Goal: Transaction & Acquisition: Download file/media

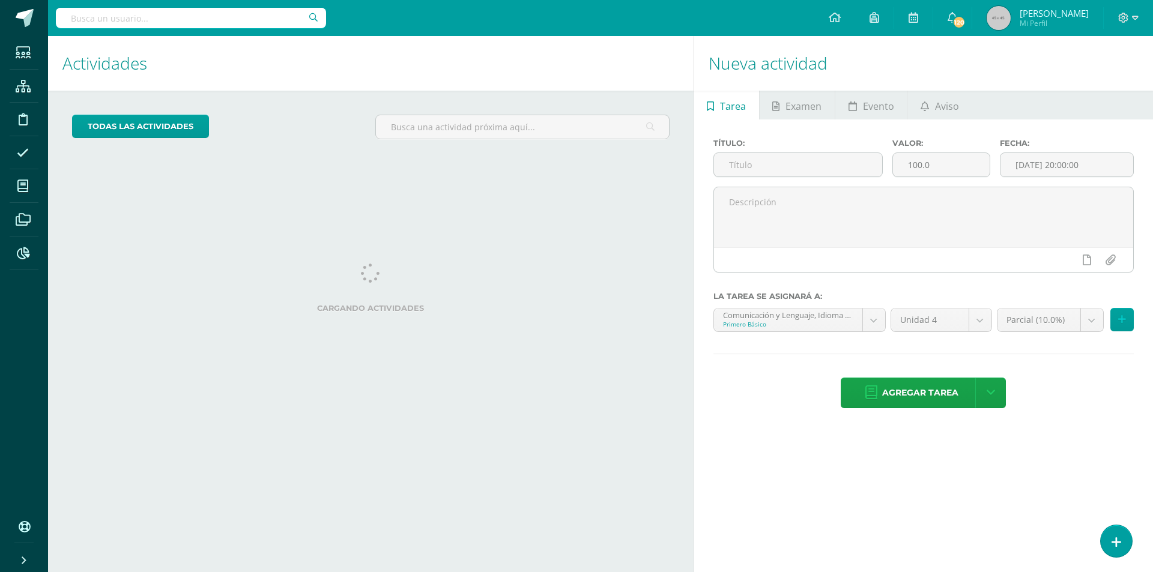
click at [170, 26] on input "text" at bounding box center [191, 18] width 270 height 20
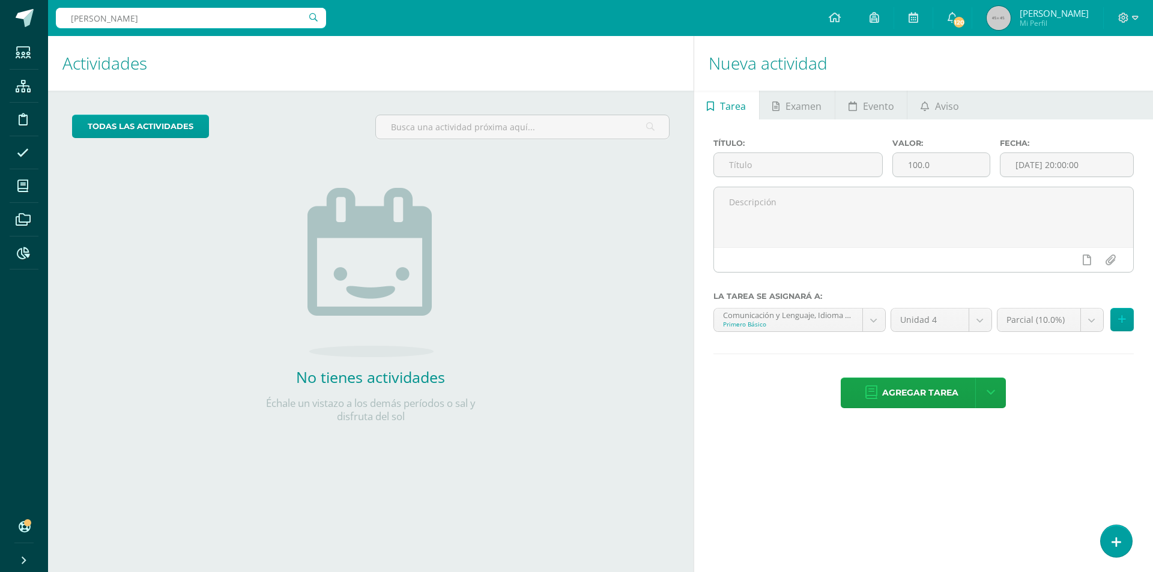
type input "[PERSON_NAME]"
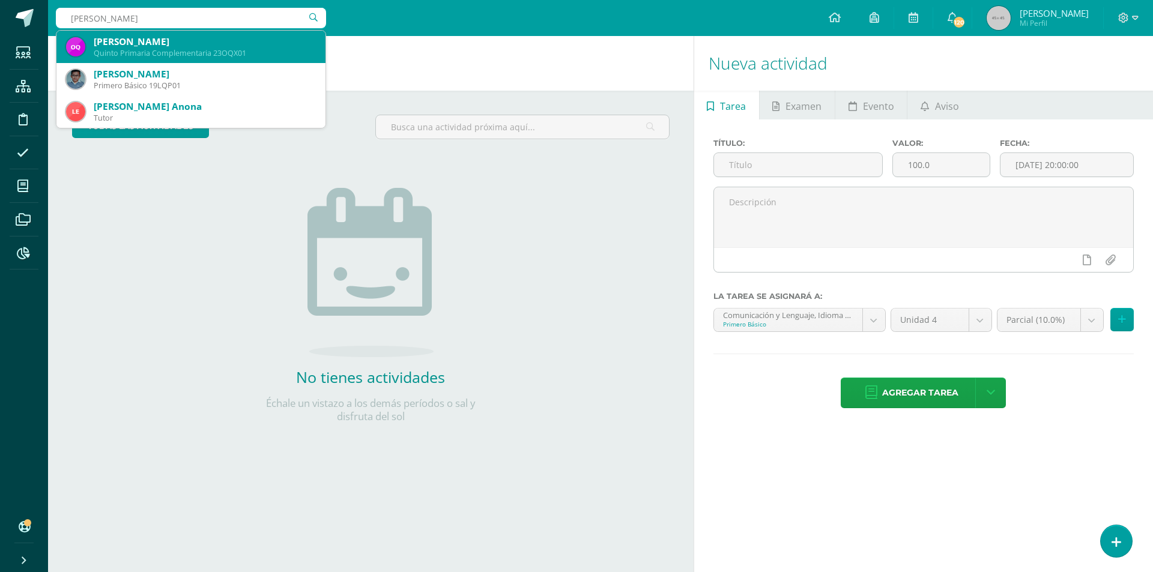
click at [241, 56] on div "Quinto Primaria Complementaria 23OQX01" at bounding box center [205, 53] width 222 height 10
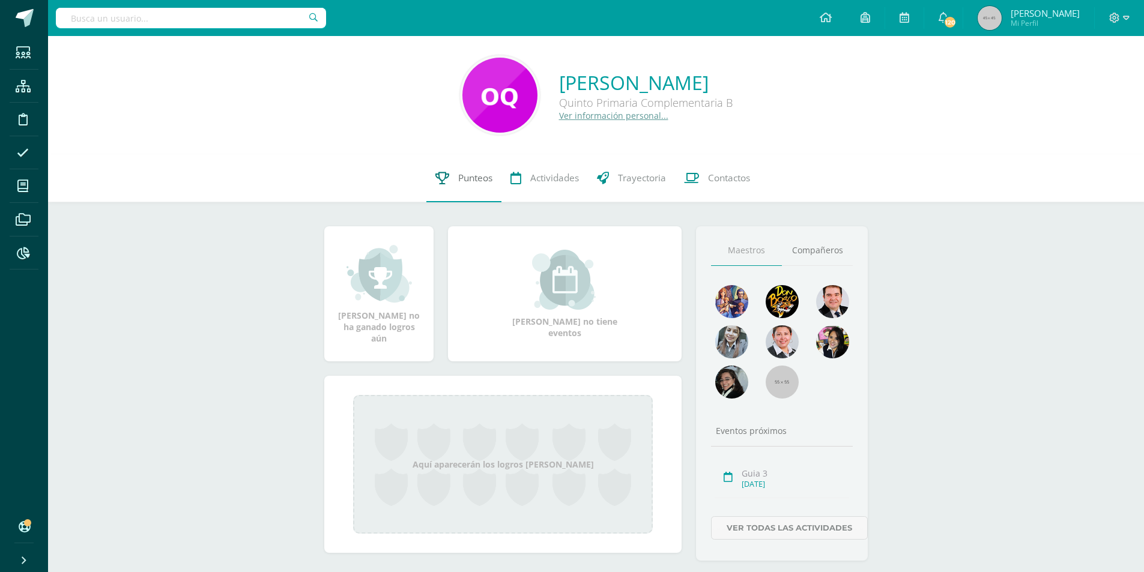
click at [467, 178] on span "Punteos" at bounding box center [475, 178] width 34 height 13
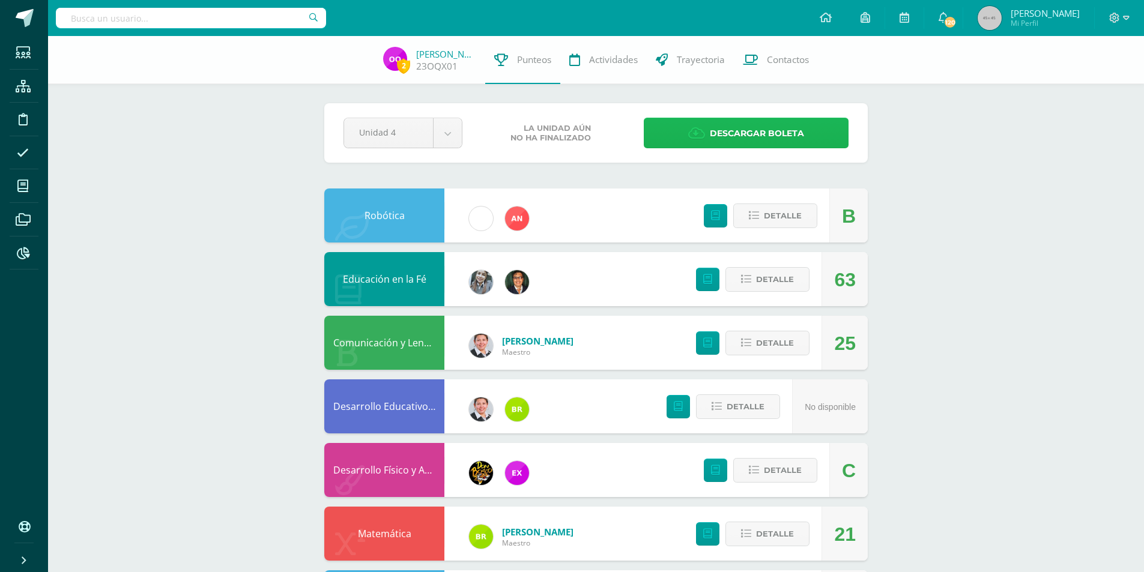
click at [795, 120] on span "Descargar boleta" at bounding box center [757, 133] width 94 height 29
click at [752, 127] on span "Descargar boleta" at bounding box center [757, 133] width 94 height 29
